Goal: Find specific fact: Find specific fact

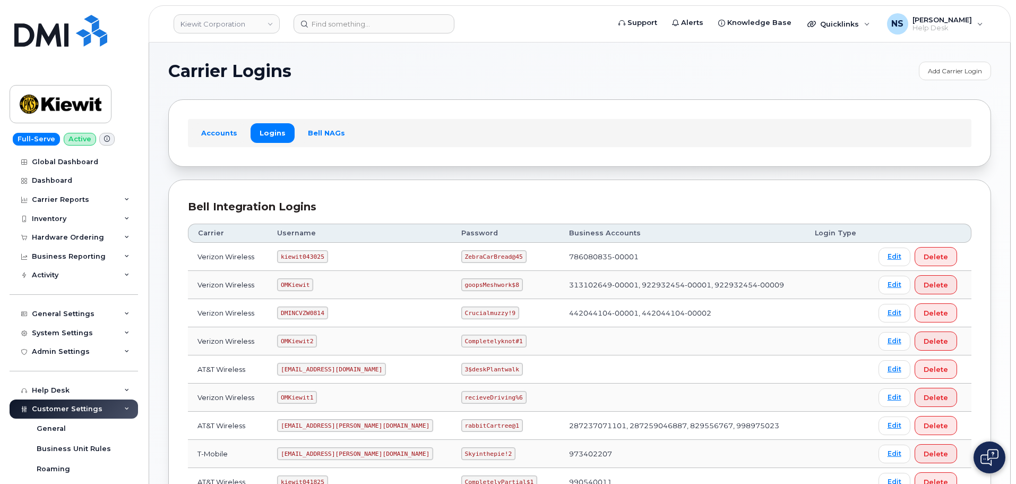
click at [357, 36] on header "Kiewit Corporation Support Alerts Knowledge Base Quicklinks Suspend / Cancel De…" at bounding box center [580, 23] width 862 height 37
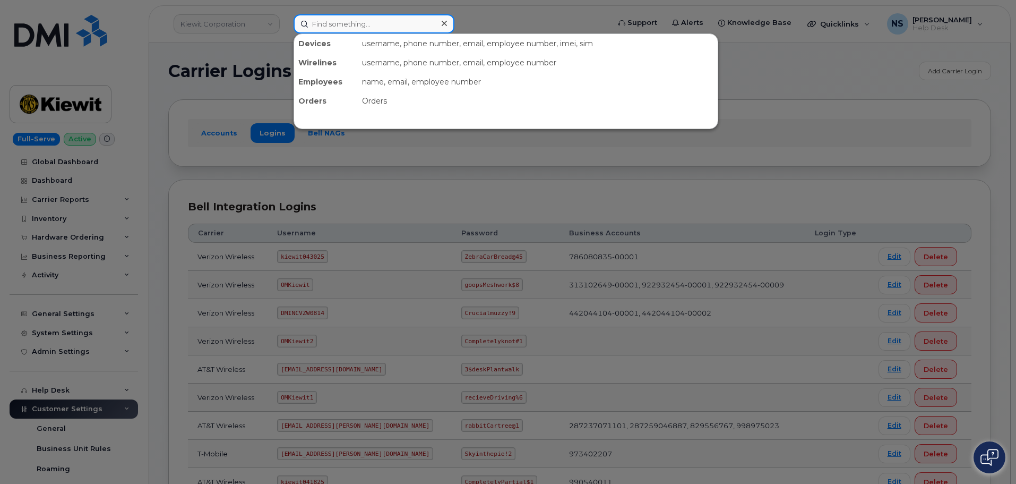
click at [350, 25] on input at bounding box center [374, 23] width 161 height 19
paste input "[PERSON_NAME]"
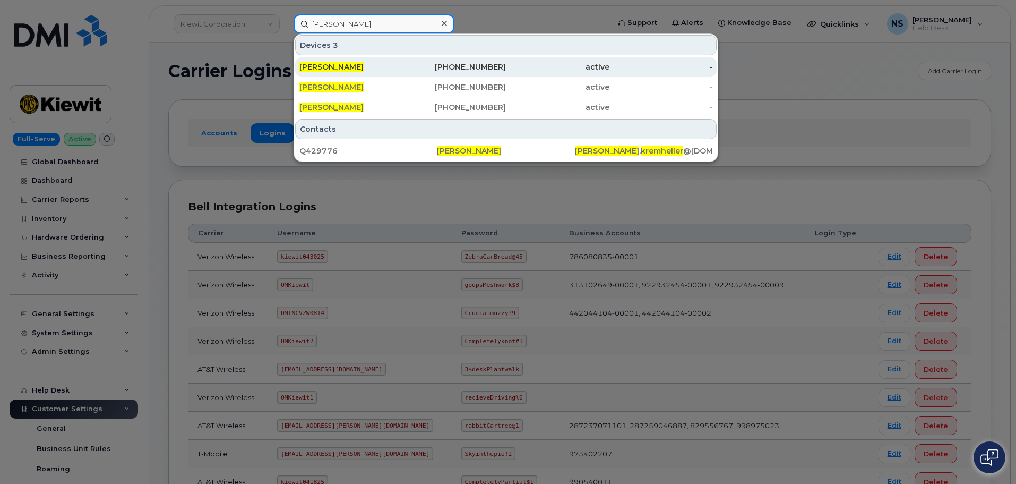
type input "Andreas Kremheller"
click at [364, 65] on span "Andreas Kremheller" at bounding box center [331, 67] width 64 height 10
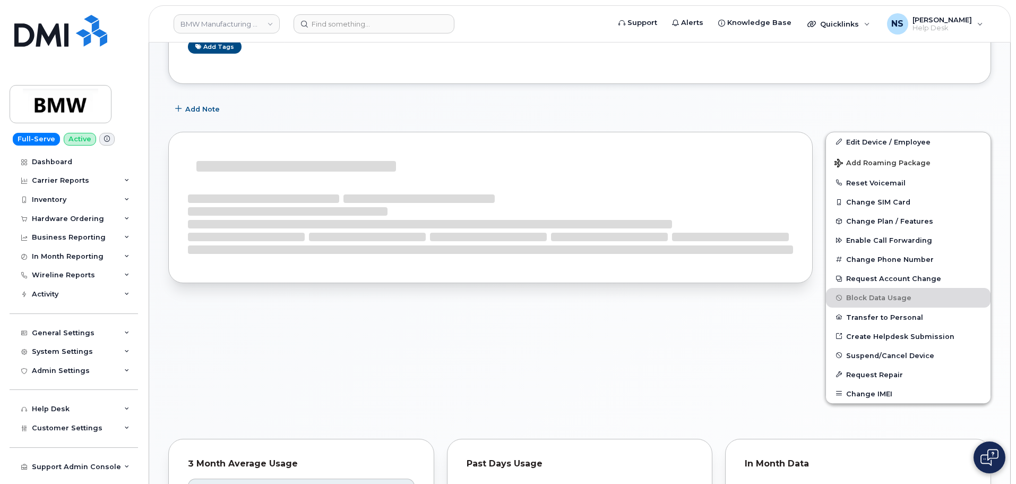
scroll to position [265, 0]
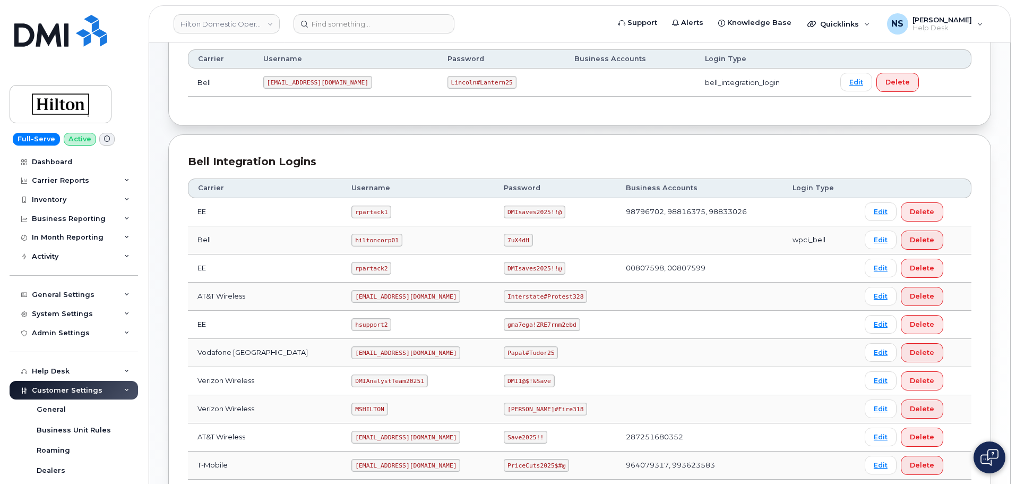
scroll to position [265, 0]
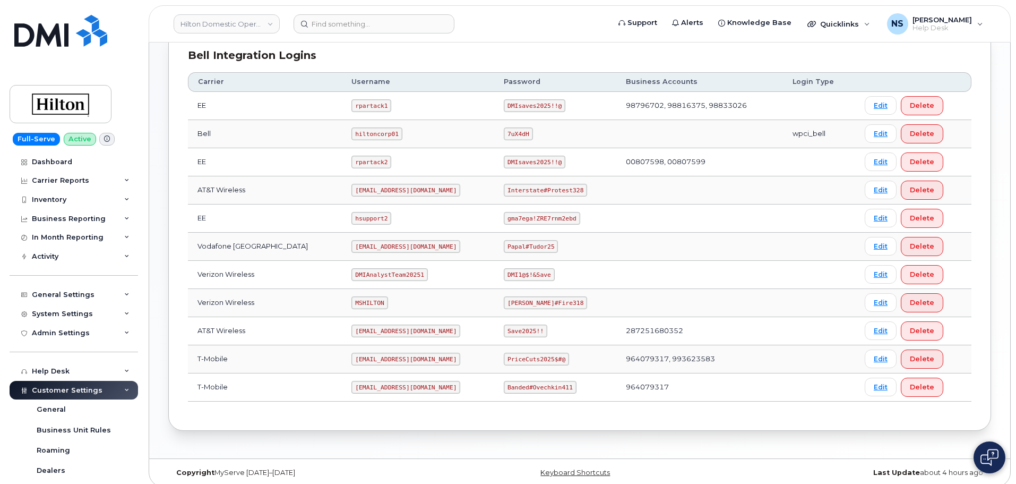
click at [363, 188] on code "ms-hilton@dminc.com" at bounding box center [405, 190] width 109 height 13
click at [364, 188] on code "ms-hilton@dminc.com" at bounding box center [405, 190] width 109 height 13
click at [366, 190] on code "ms-hilton@dminc.com" at bounding box center [405, 190] width 109 height 13
click at [366, 189] on code "ms-hilton@dminc.com" at bounding box center [405, 190] width 109 height 13
click at [366, 188] on code "ms-hilton@dminc.com" at bounding box center [405, 190] width 109 height 13
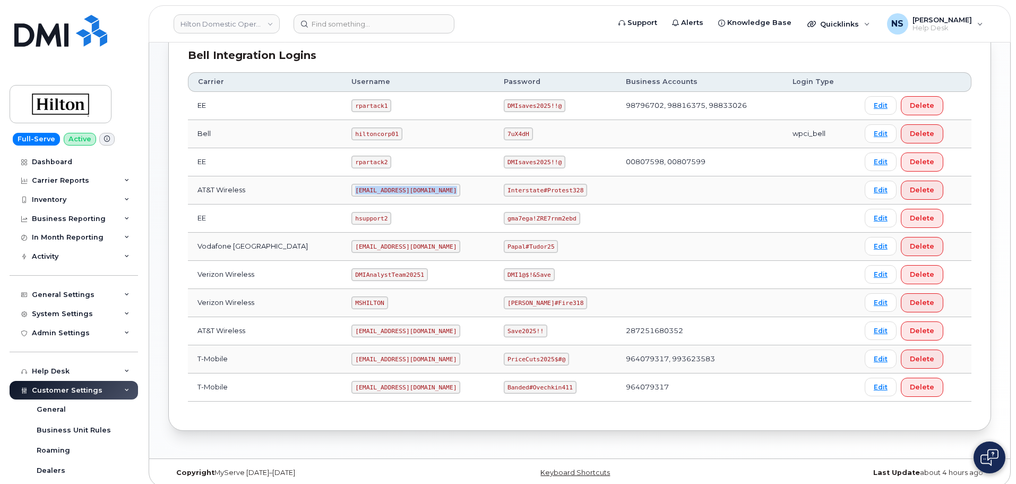
click at [366, 188] on code "ms-hilton@dminc.com" at bounding box center [405, 190] width 109 height 13
copy code "ms-hilton@dminc.com"
click at [503, 200] on td "Interstate#Protest328" at bounding box center [555, 190] width 122 height 28
click at [504, 191] on code "Interstate#Protest328" at bounding box center [545, 190] width 83 height 13
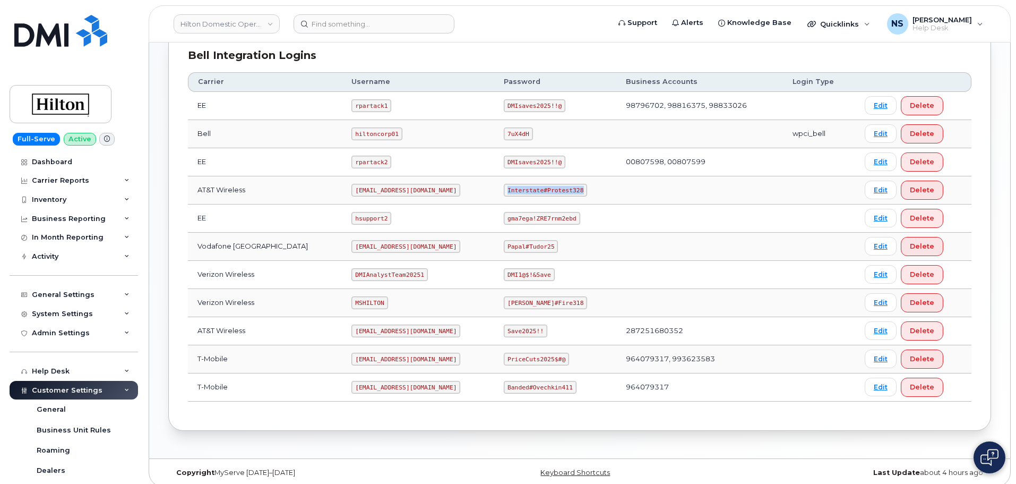
click at [504, 191] on code "Interstate#Protest328" at bounding box center [545, 190] width 83 height 13
copy code "Interstate#Protest328"
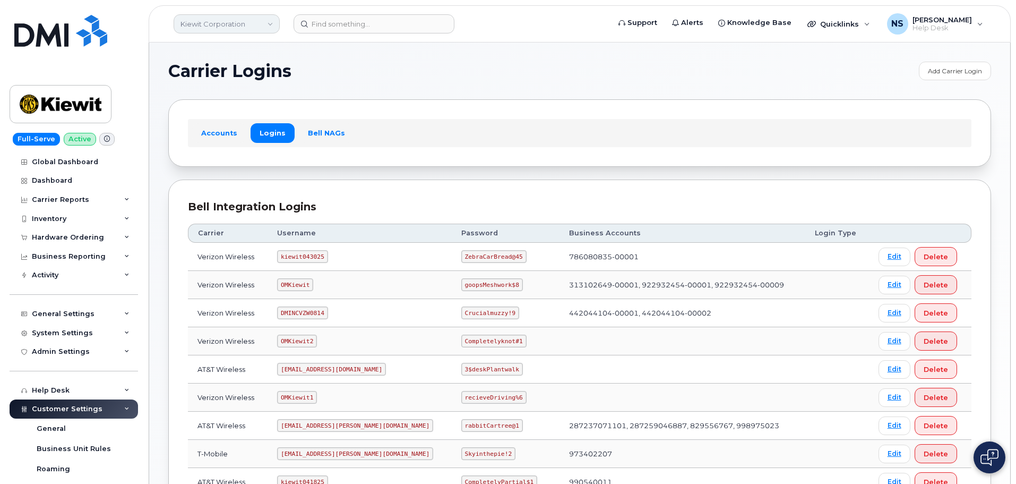
click at [229, 27] on link "Kiewit Corporation" at bounding box center [227, 23] width 106 height 19
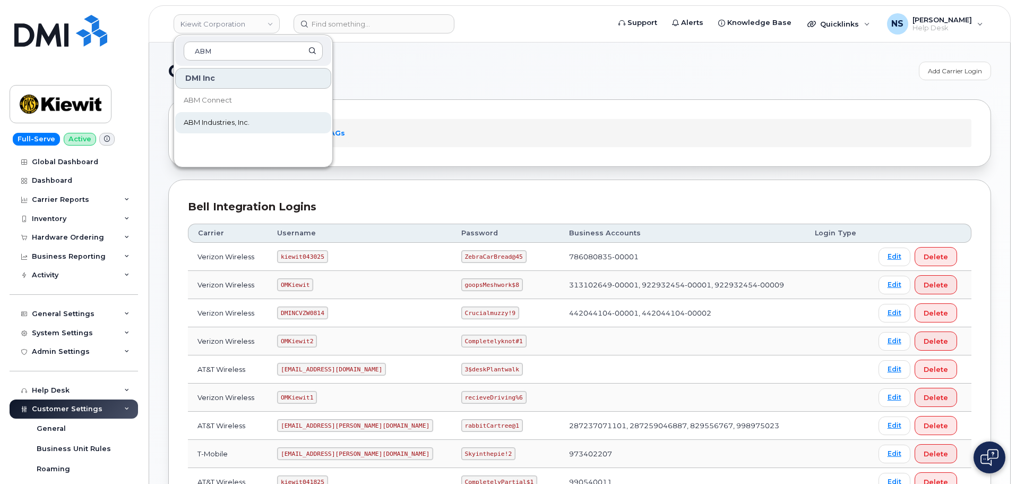
type input "ABM"
click at [265, 119] on link "ABM Industries, Inc." at bounding box center [253, 122] width 156 height 21
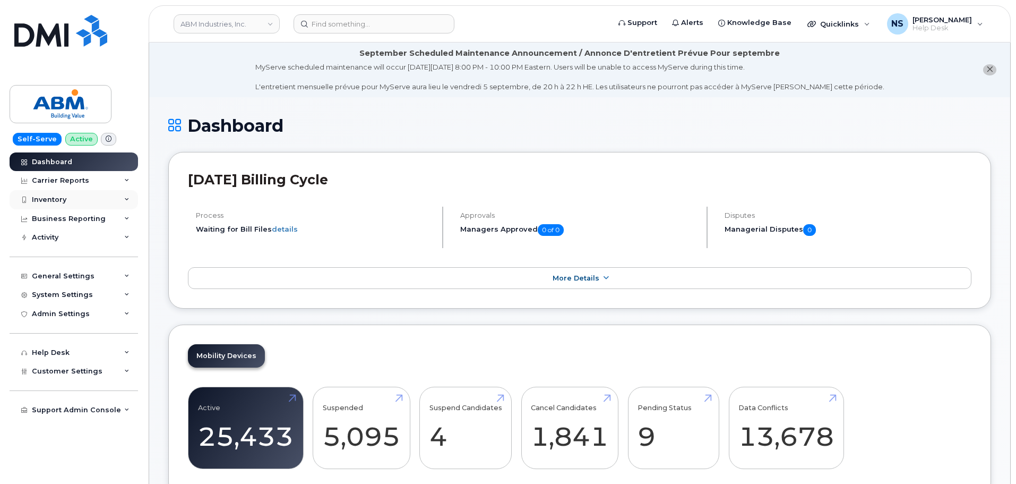
click at [93, 198] on div "Inventory" at bounding box center [74, 199] width 128 height 19
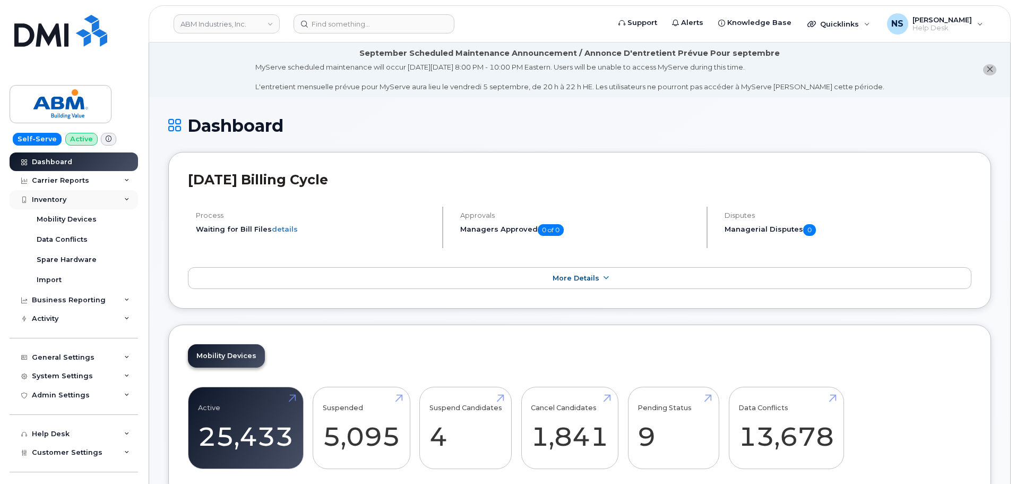
click at [92, 199] on div "Inventory" at bounding box center [74, 199] width 128 height 19
